Goal: Check status: Check status

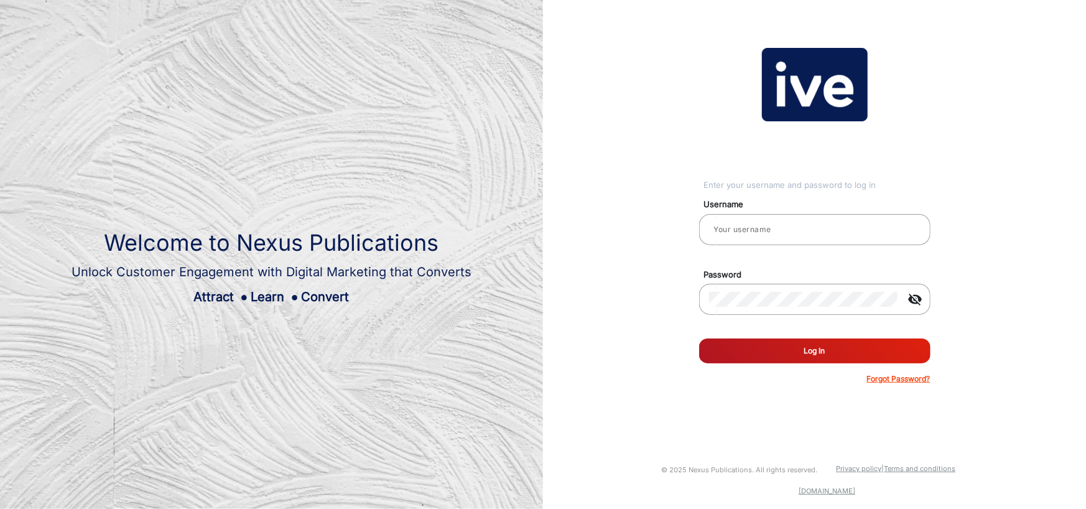
type input "gemcell"
click at [755, 354] on button "Log In" at bounding box center [814, 350] width 231 height 25
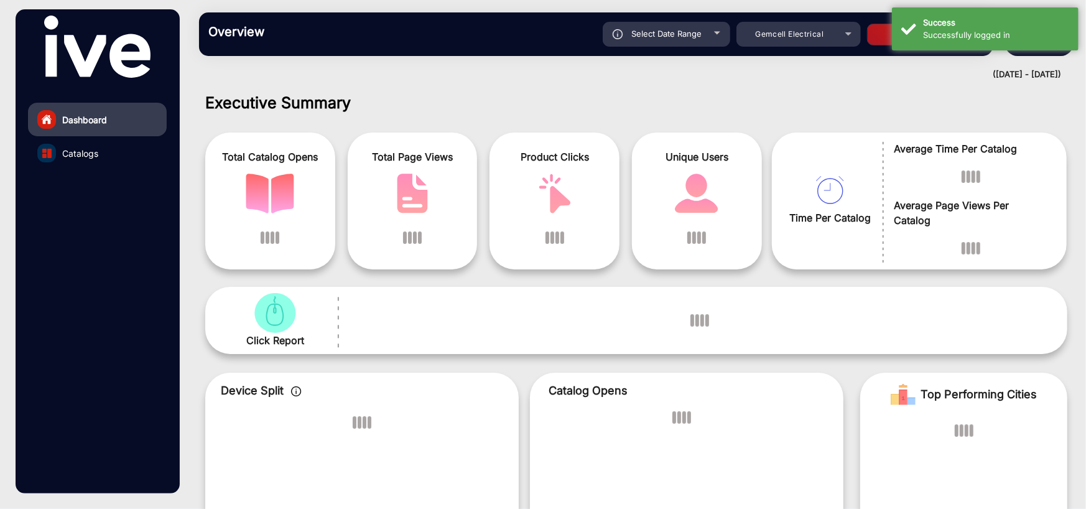
scroll to position [9, 0]
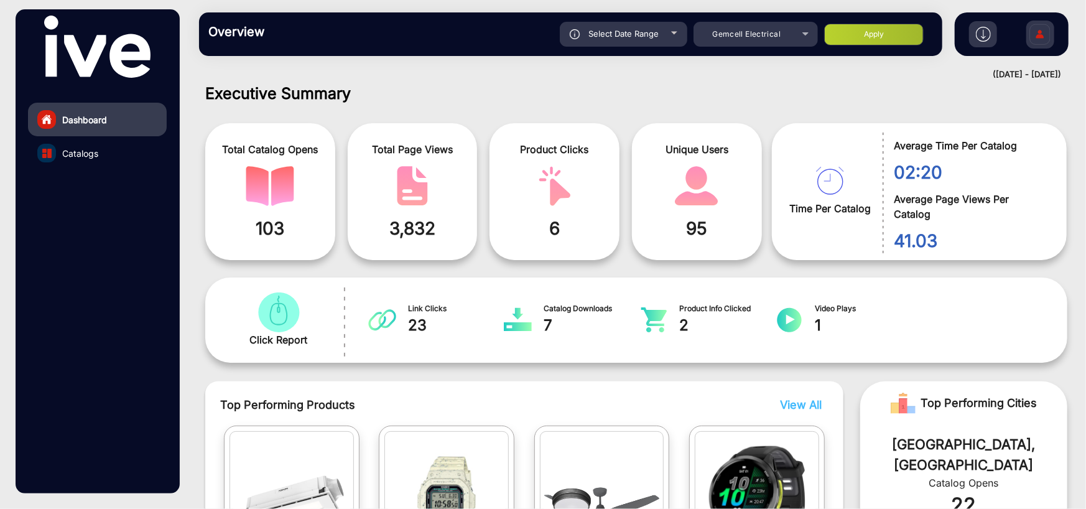
click at [655, 18] on div "Overview Reports Understand what makes your customers tick and learn how they a…" at bounding box center [570, 34] width 743 height 44
click at [656, 34] on span "Select Date Range" at bounding box center [623, 34] width 70 height 10
type input "[DATE]"
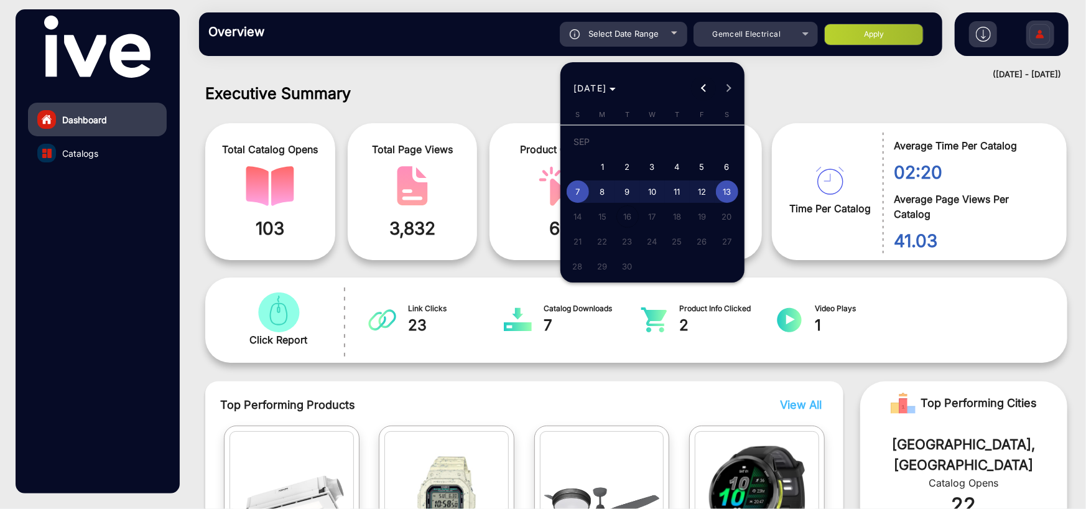
click at [700, 86] on span "Previous month" at bounding box center [703, 88] width 25 height 25
click at [701, 139] on span "1" at bounding box center [702, 143] width 22 height 25
type input "[DATE]"
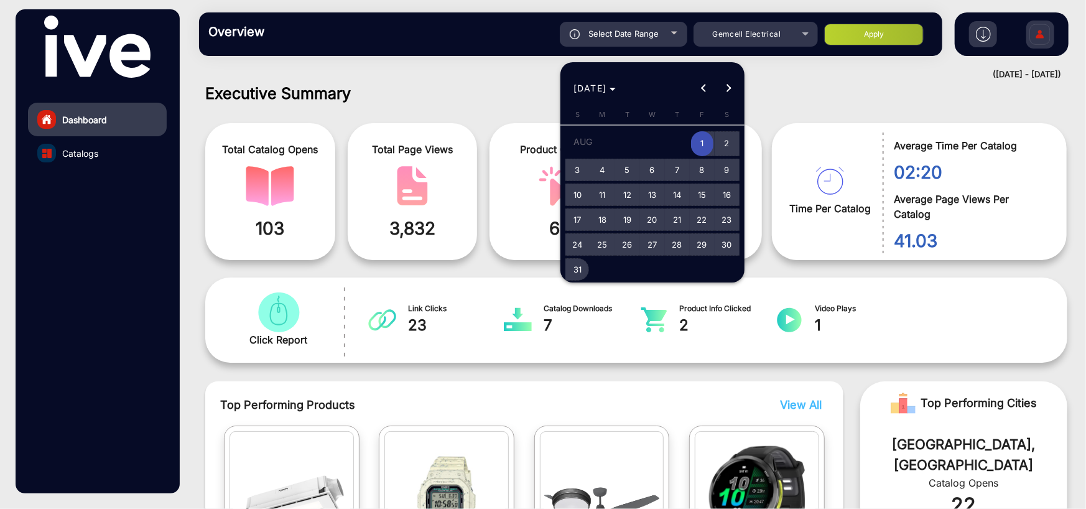
click at [580, 267] on span "31" at bounding box center [577, 269] width 22 height 22
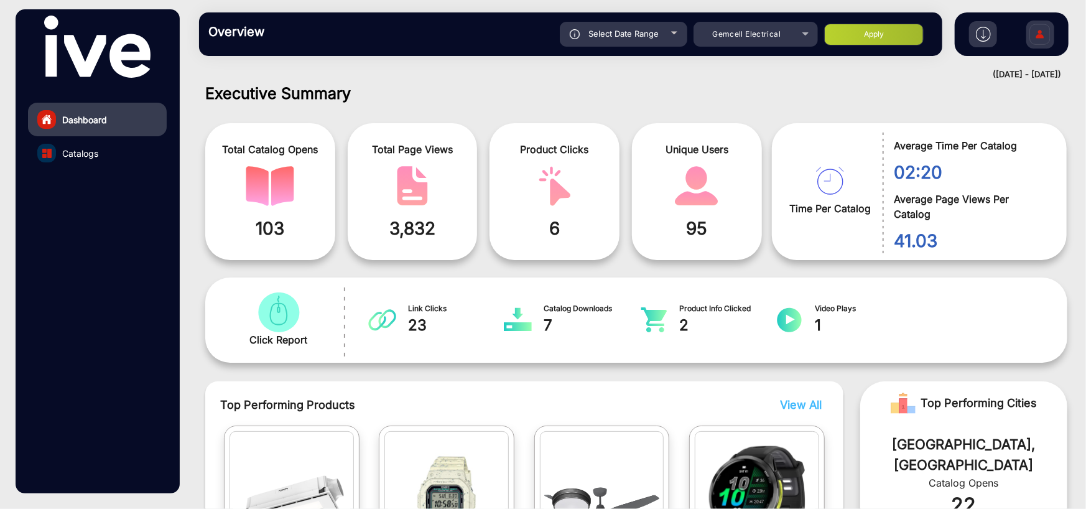
type input "[DATE]"
click at [875, 35] on button "Apply" at bounding box center [873, 35] width 99 height 22
type input "[DATE]"
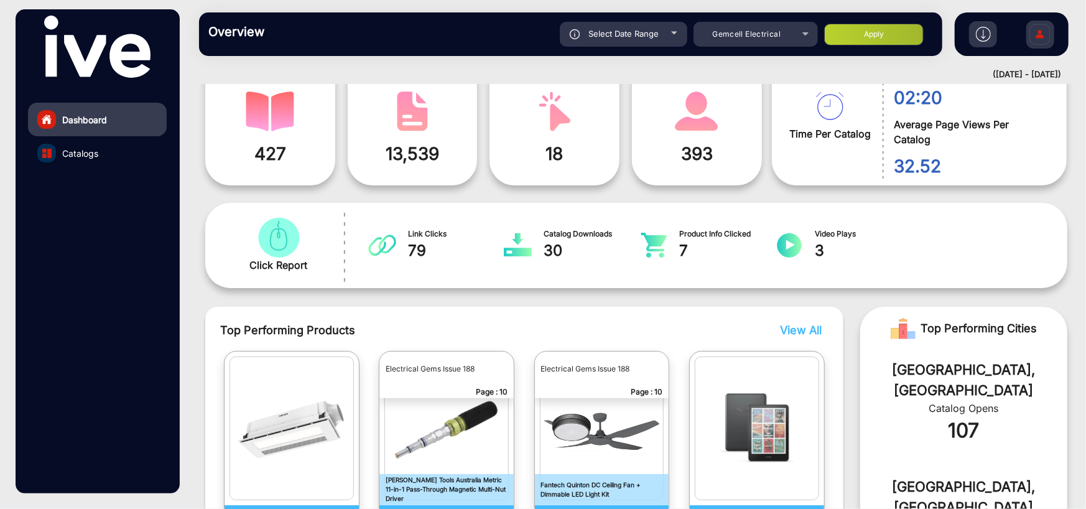
scroll to position [0, 0]
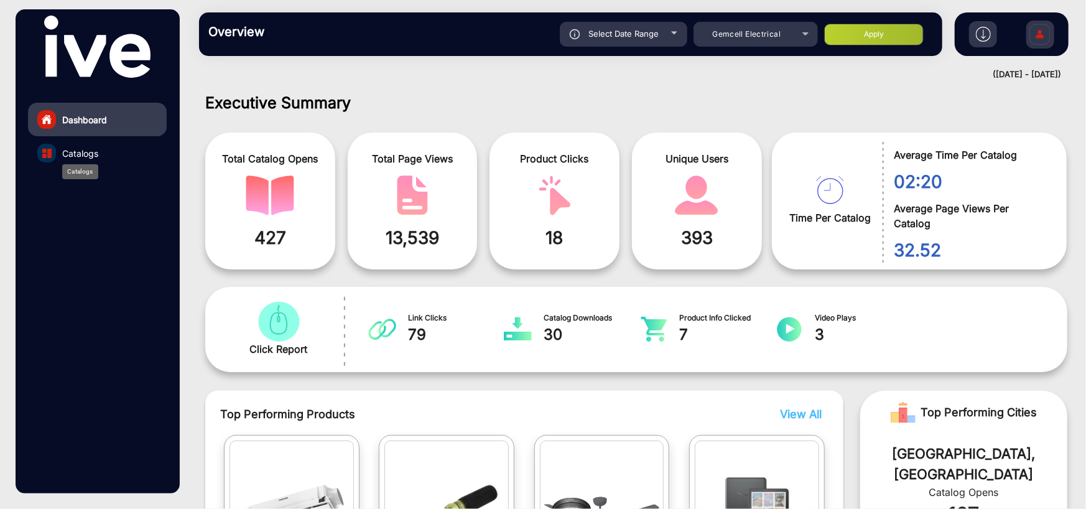
click at [86, 152] on span "Catalogs" at bounding box center [80, 153] width 36 height 13
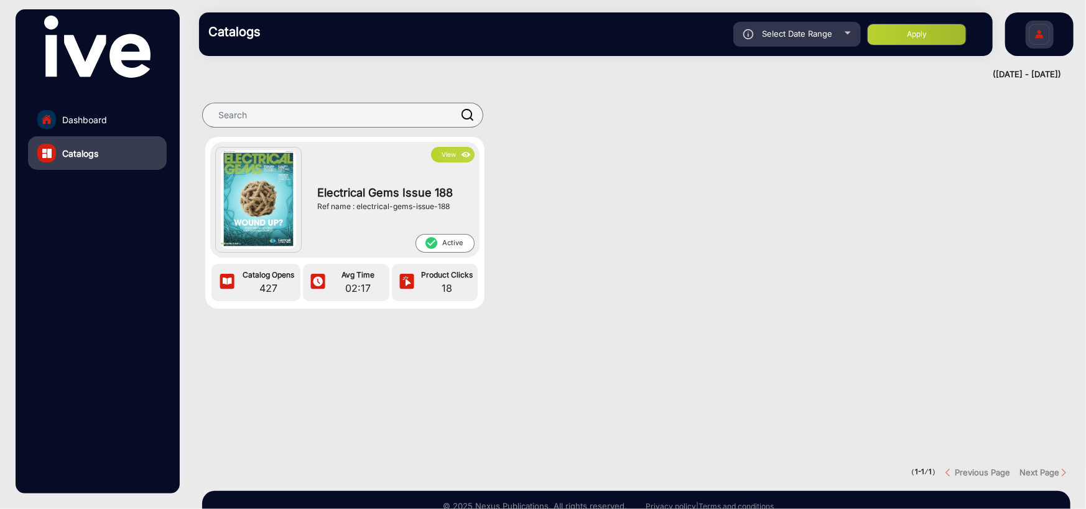
click at [438, 154] on button "View" at bounding box center [453, 155] width 44 height 16
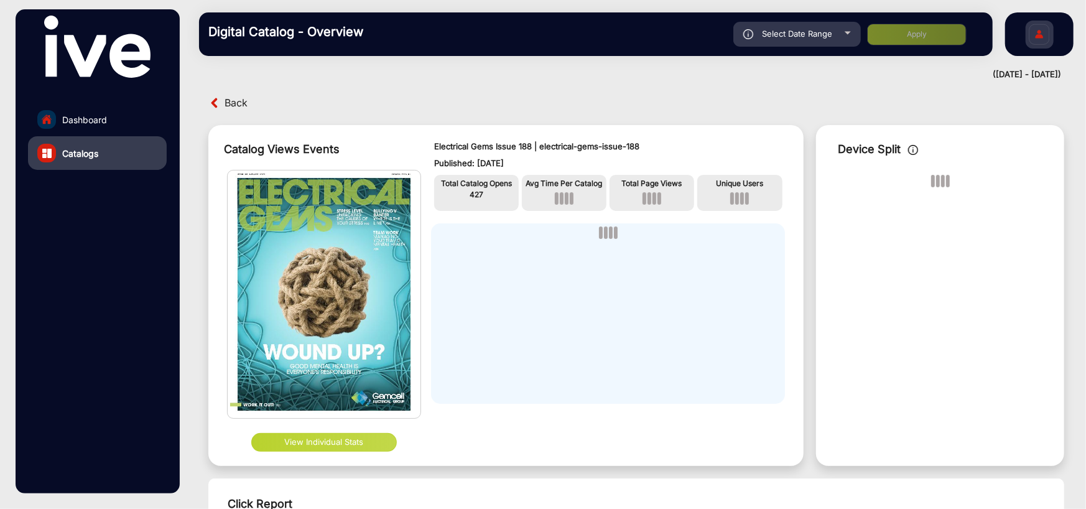
scroll to position [9, 0]
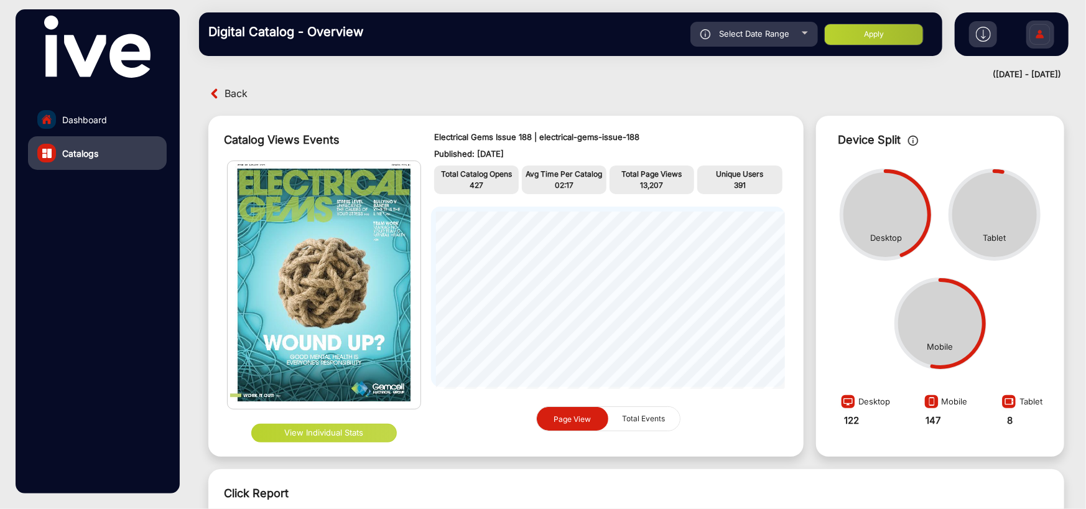
click at [737, 29] on span "Select Date Range" at bounding box center [754, 34] width 70 height 10
type input "[DATE]"
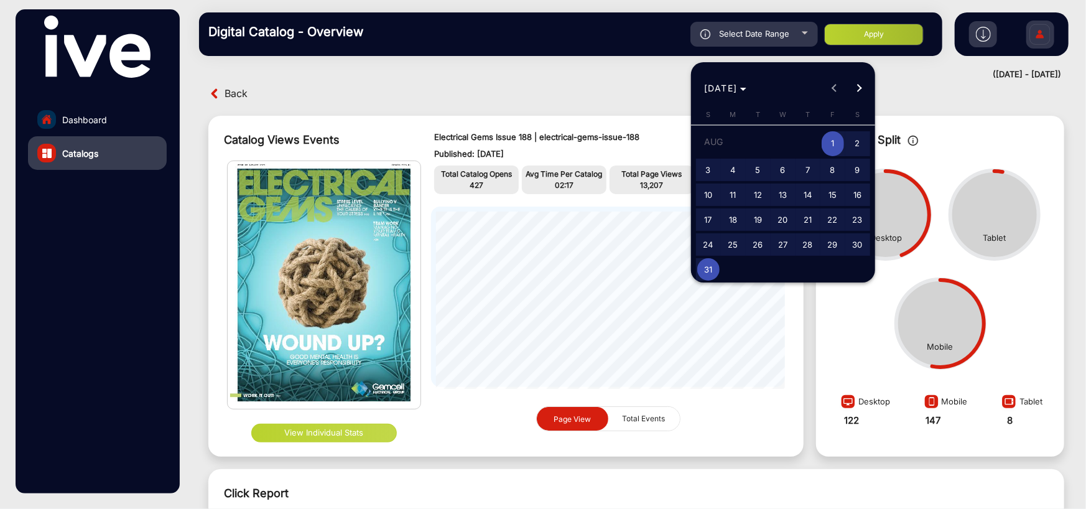
click at [873, 31] on div at bounding box center [543, 254] width 1086 height 509
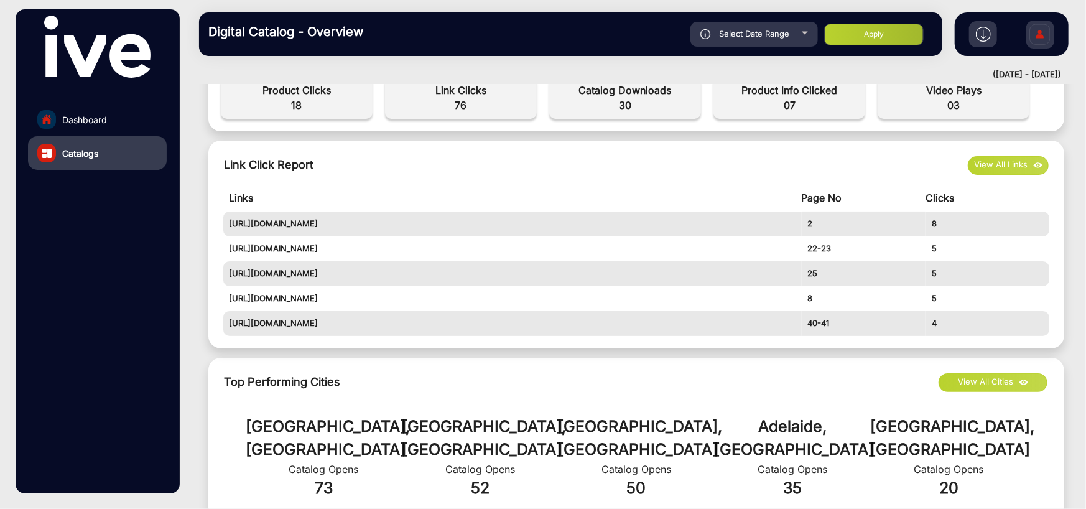
scroll to position [445, 0]
click at [977, 159] on button "View All Links" at bounding box center [1008, 164] width 81 height 19
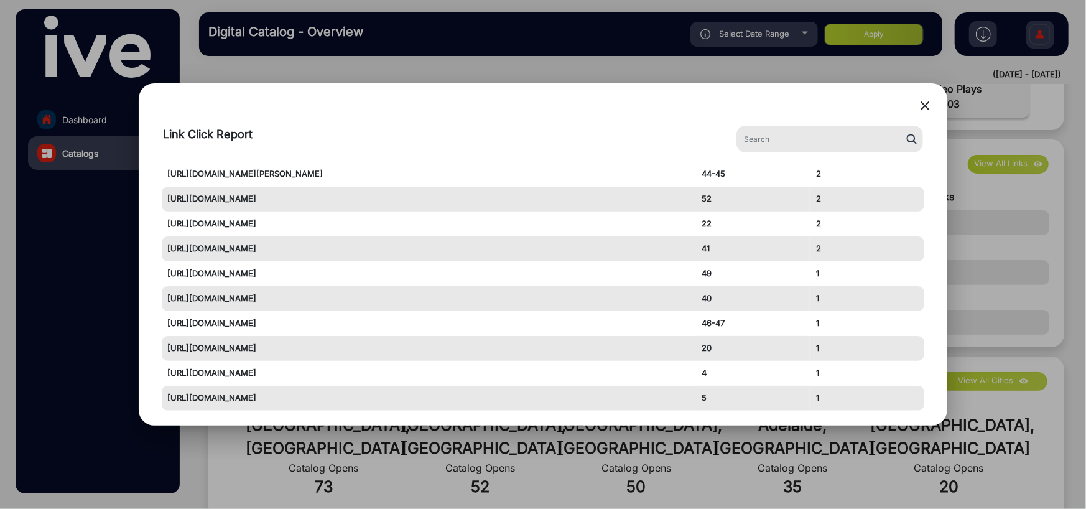
scroll to position [435, 0]
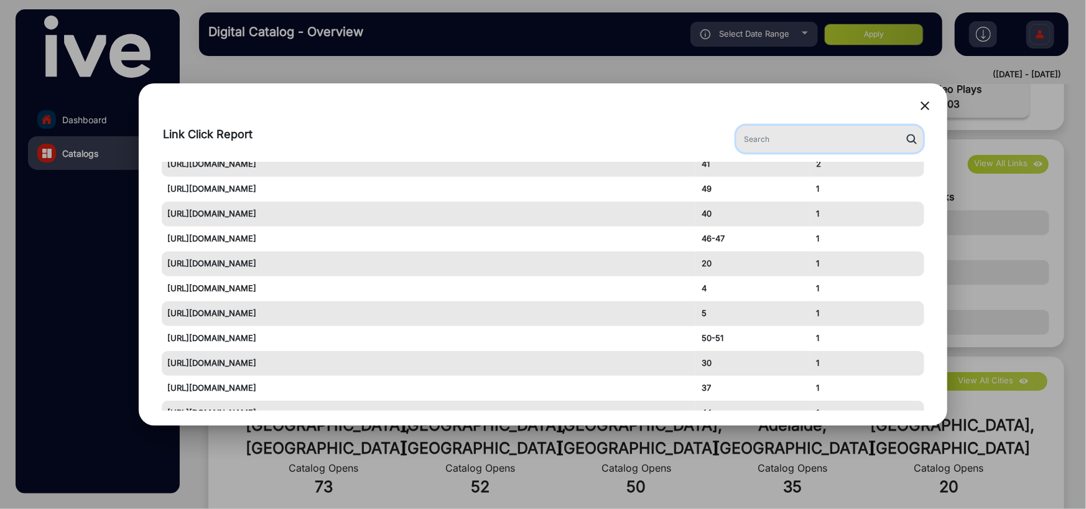
click at [811, 135] on input "text" at bounding box center [829, 139] width 187 height 27
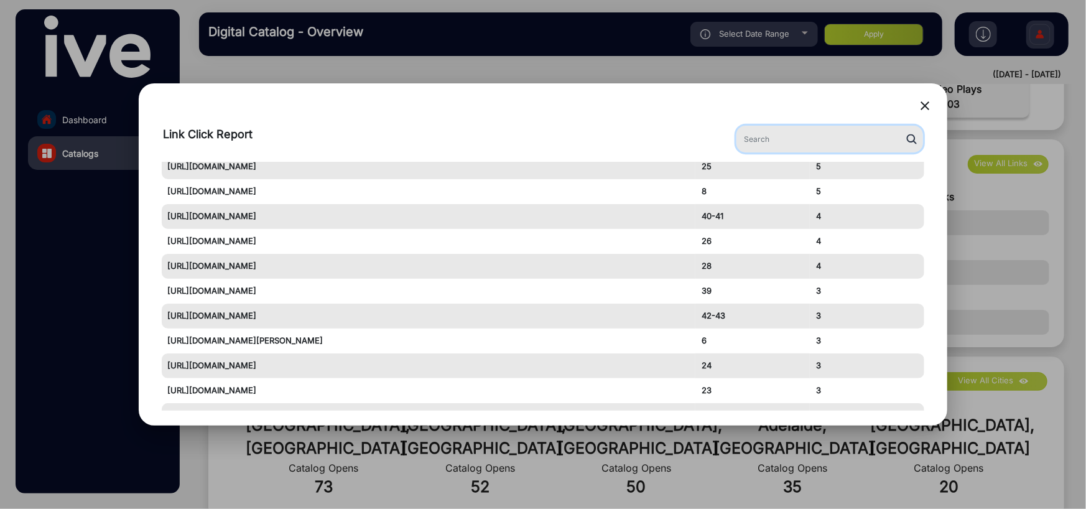
scroll to position [0, 0]
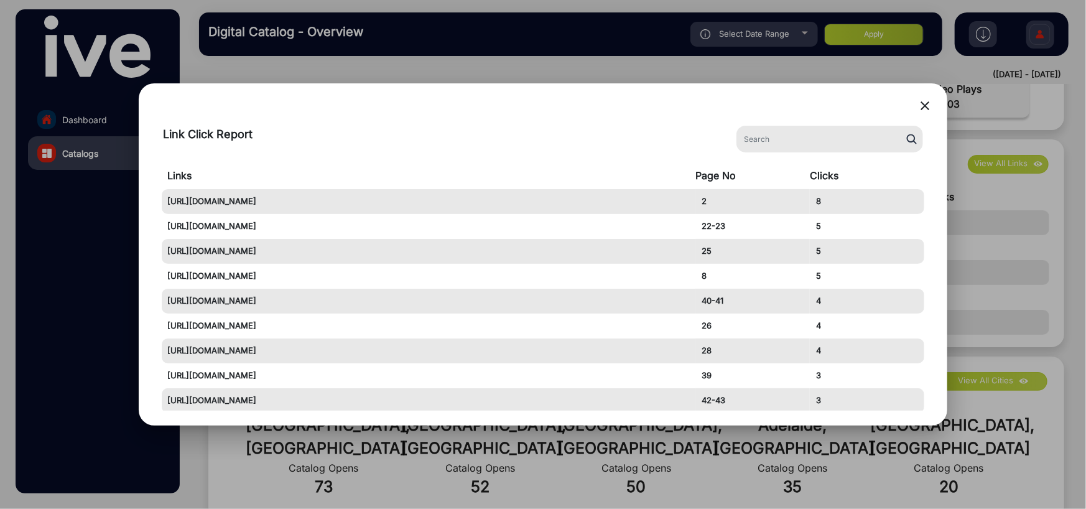
click at [747, 220] on td "22-23" at bounding box center [752, 226] width 114 height 25
click at [923, 103] on mat-icon "close" at bounding box center [924, 105] width 15 height 15
